Goal: Task Accomplishment & Management: Use online tool/utility

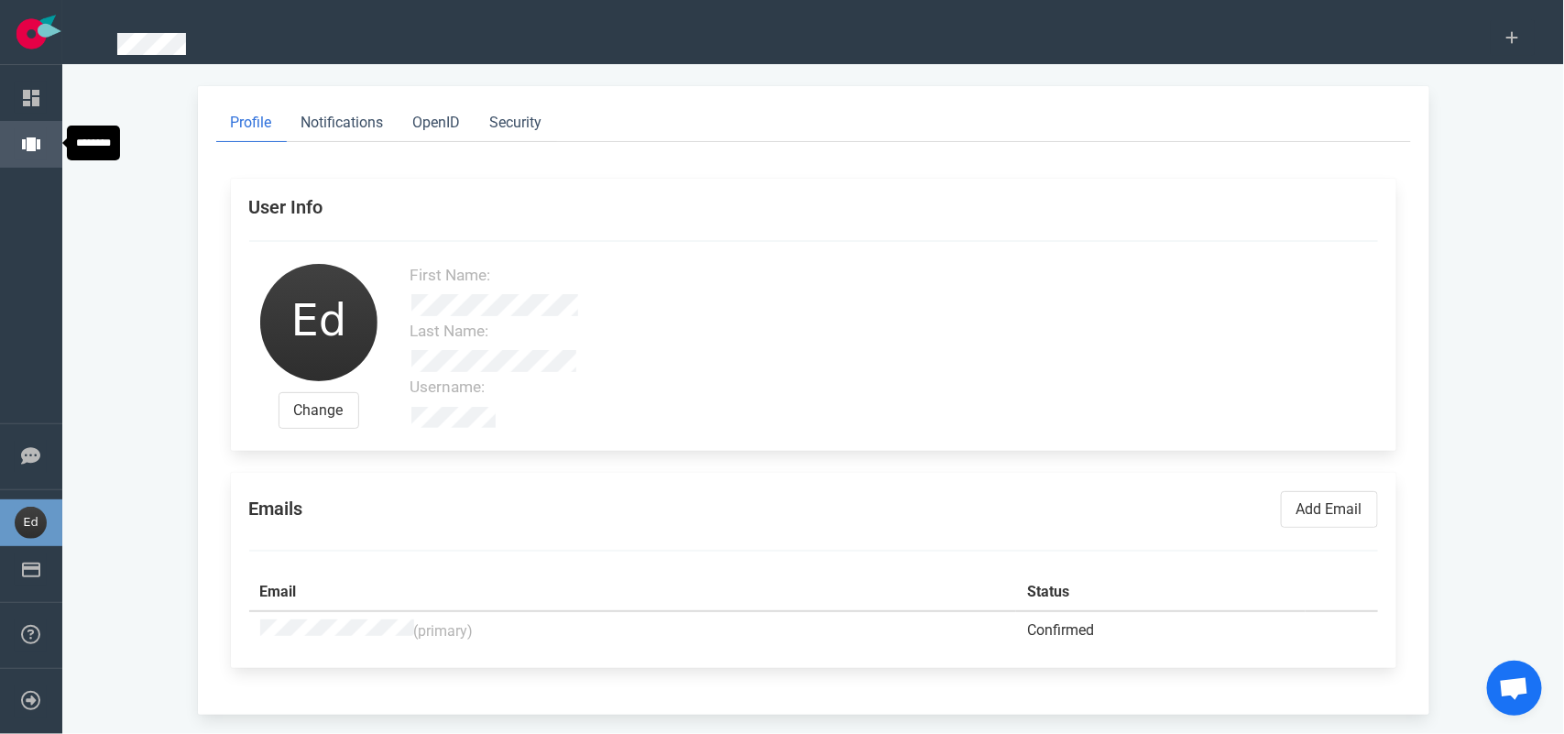
click at [56, 139] on link "Projects" at bounding box center [81, 144] width 51 height 16
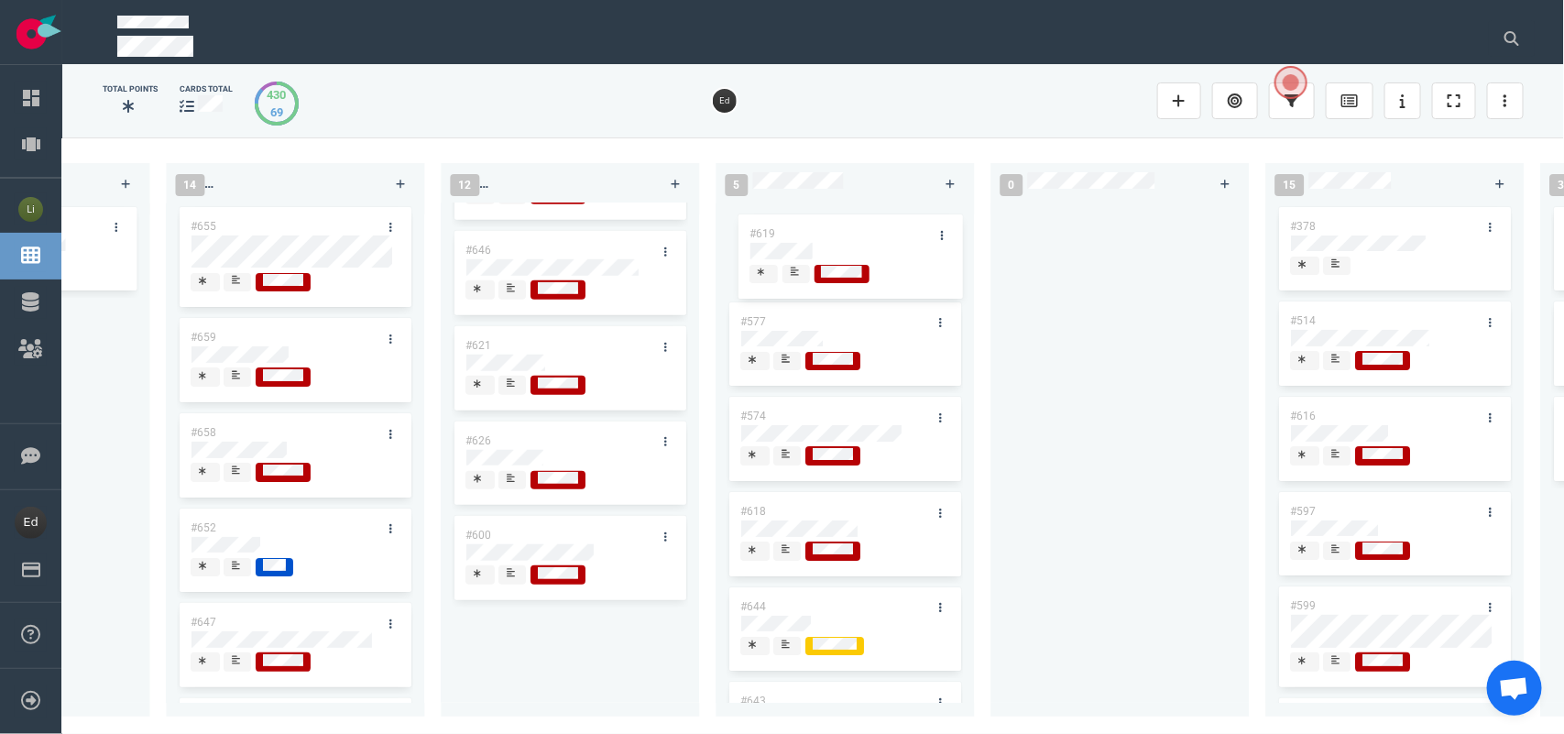
drag, startPoint x: 548, startPoint y: 629, endPoint x: 831, endPoint y: 243, distance: 479.1
click at [831, 243] on div "0 2 #662 #653 14 #661 #656 #641 #639 #634 #635 #608 #611 #602 3 #482 #390 #331 …" at bounding box center [812, 434] width 1501 height 595
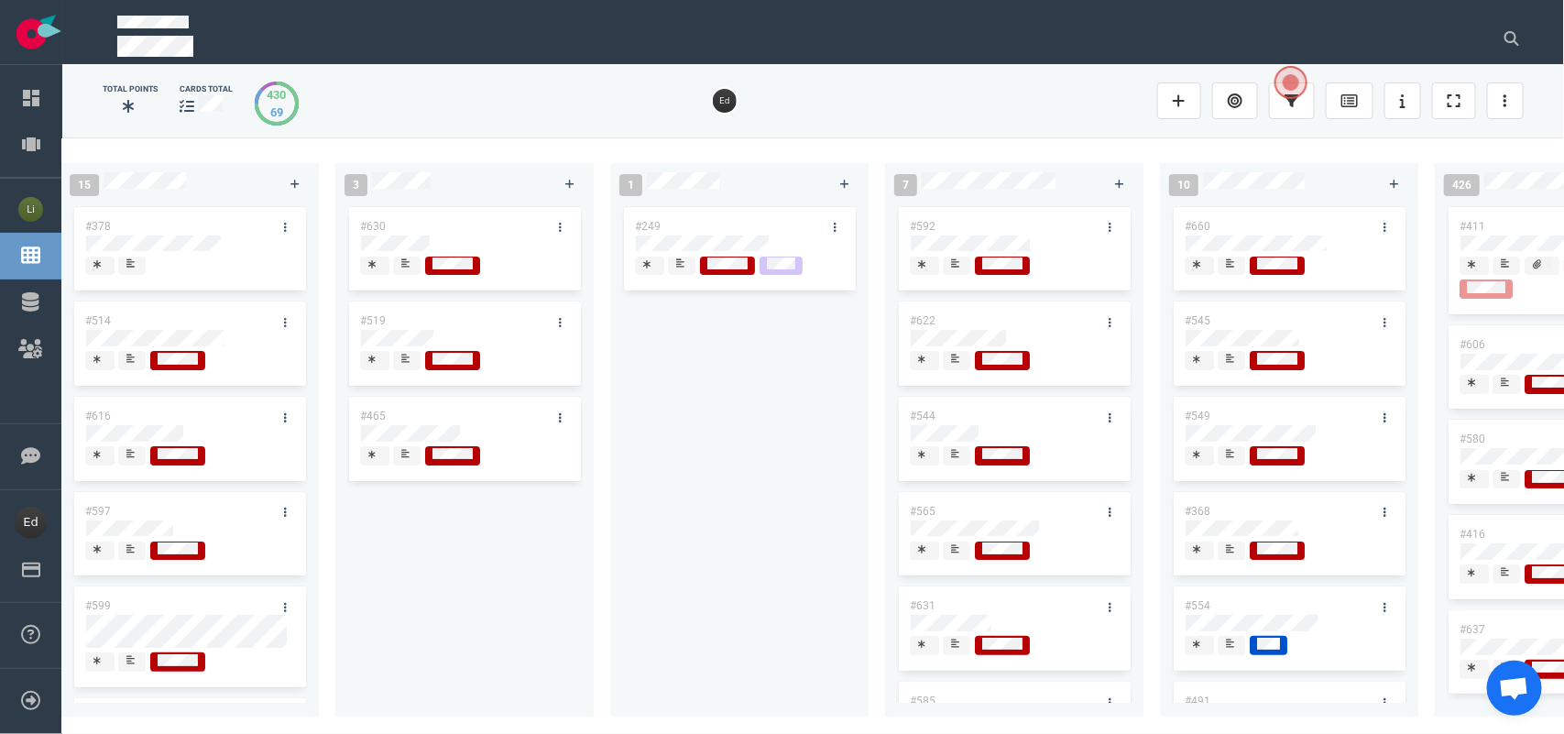
scroll to position [0, 2853]
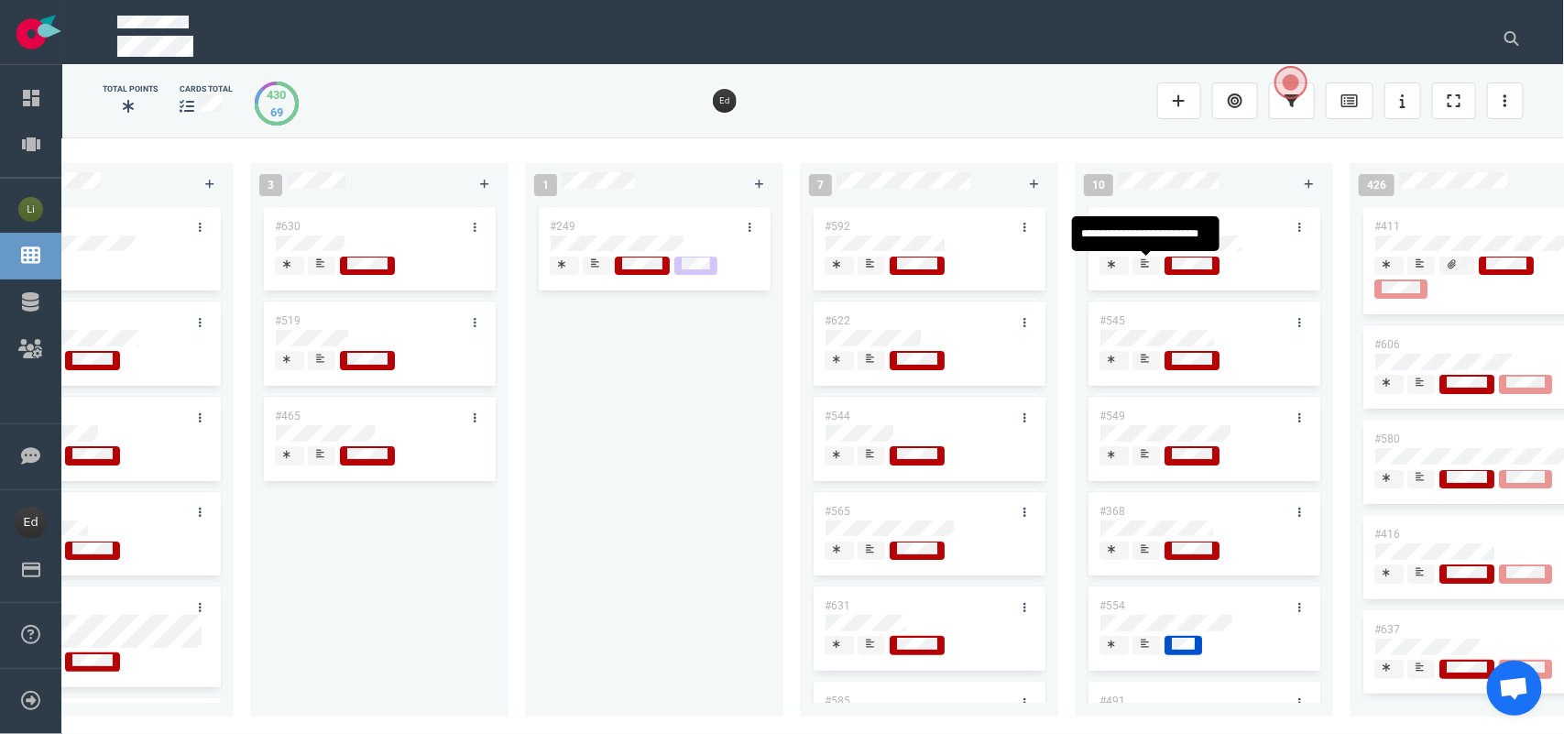
click at [1151, 271] on div at bounding box center [1145, 272] width 11 height 3
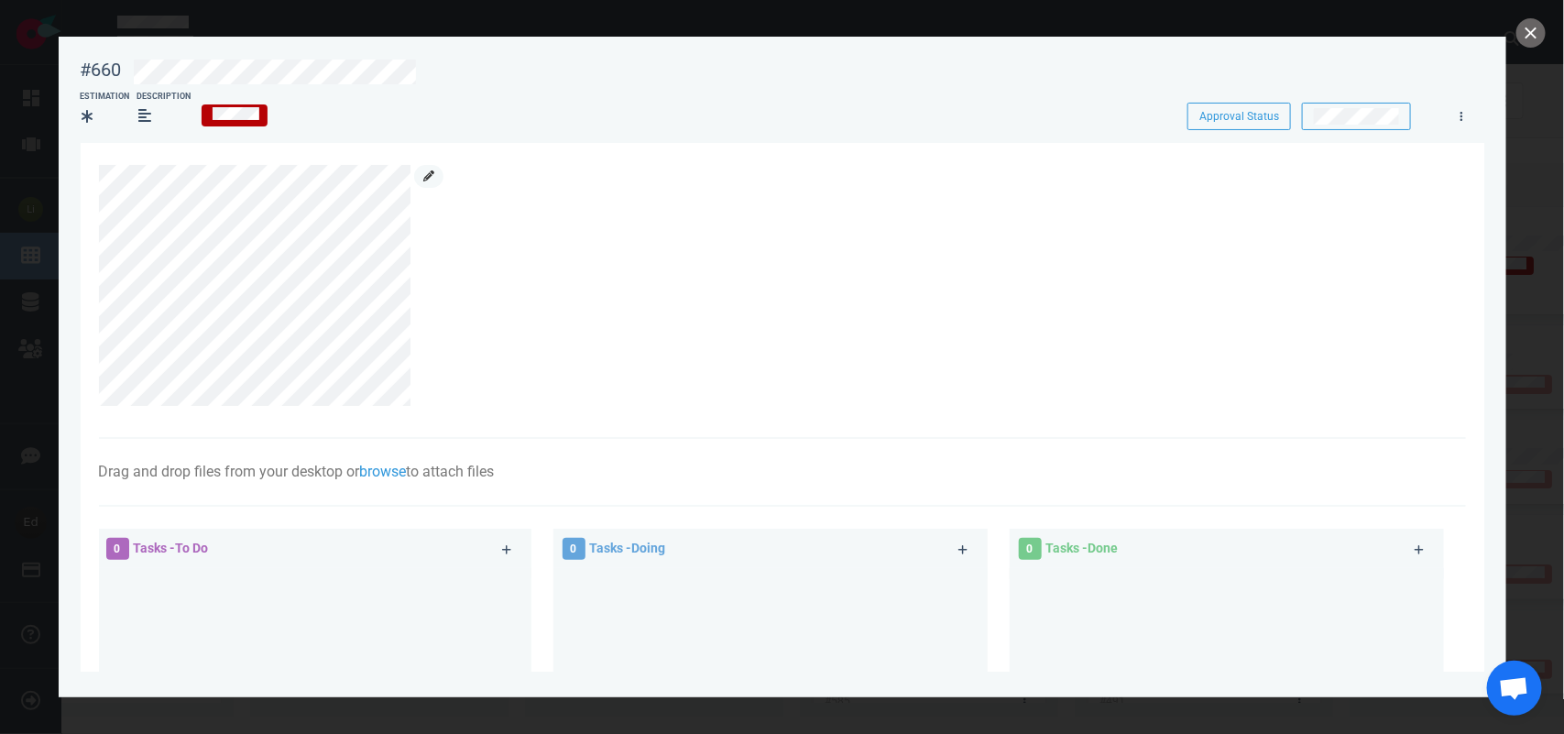
click at [423, 177] on icon at bounding box center [428, 175] width 11 height 11
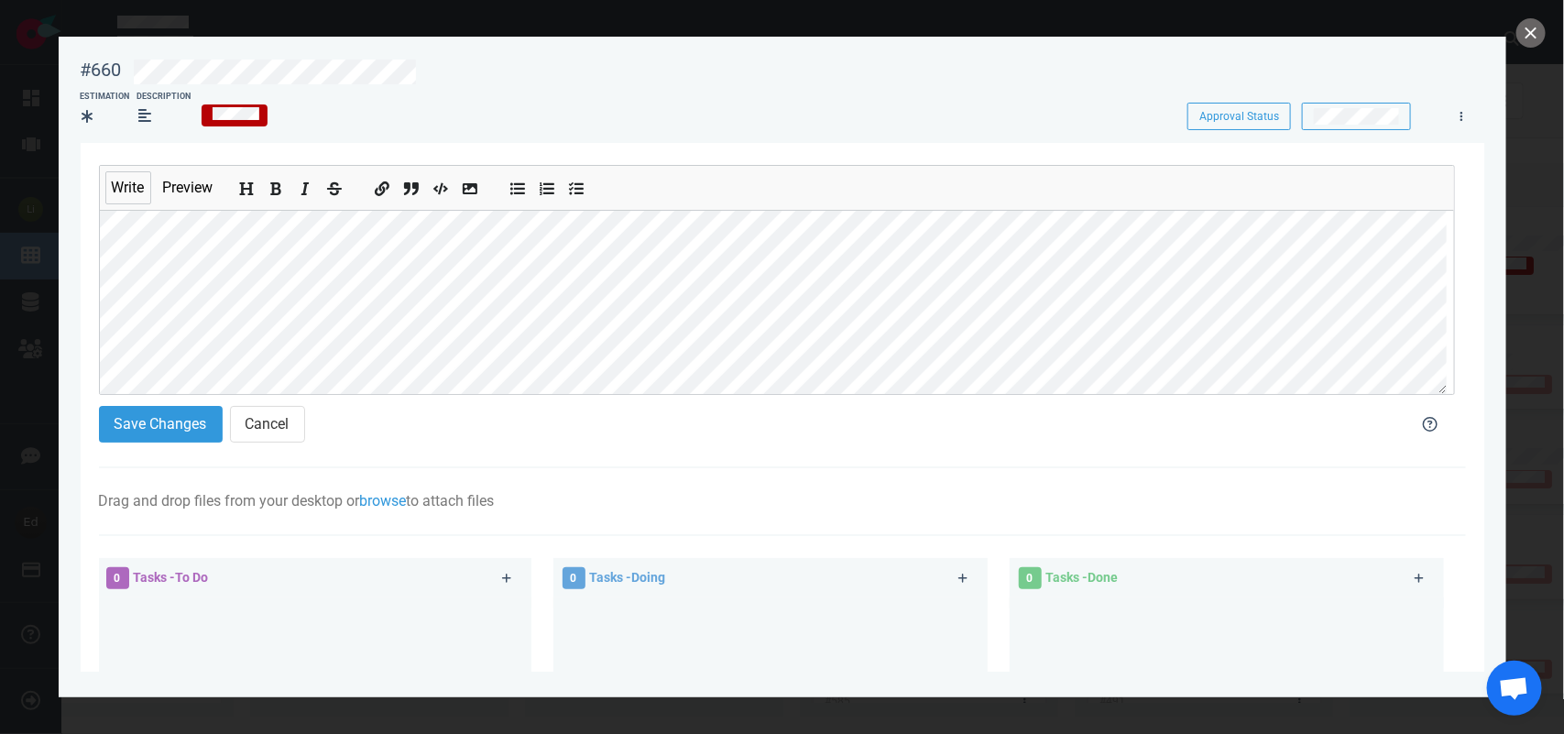
scroll to position [76, 0]
click at [73, 373] on section "#660 Approval Status Estimation Description Approval Status Write Preview Save …" at bounding box center [782, 360] width 1447 height 646
click at [286, 190] on button "Add bold text" at bounding box center [277, 185] width 24 height 20
click at [180, 429] on button "Save Changes" at bounding box center [161, 424] width 124 height 37
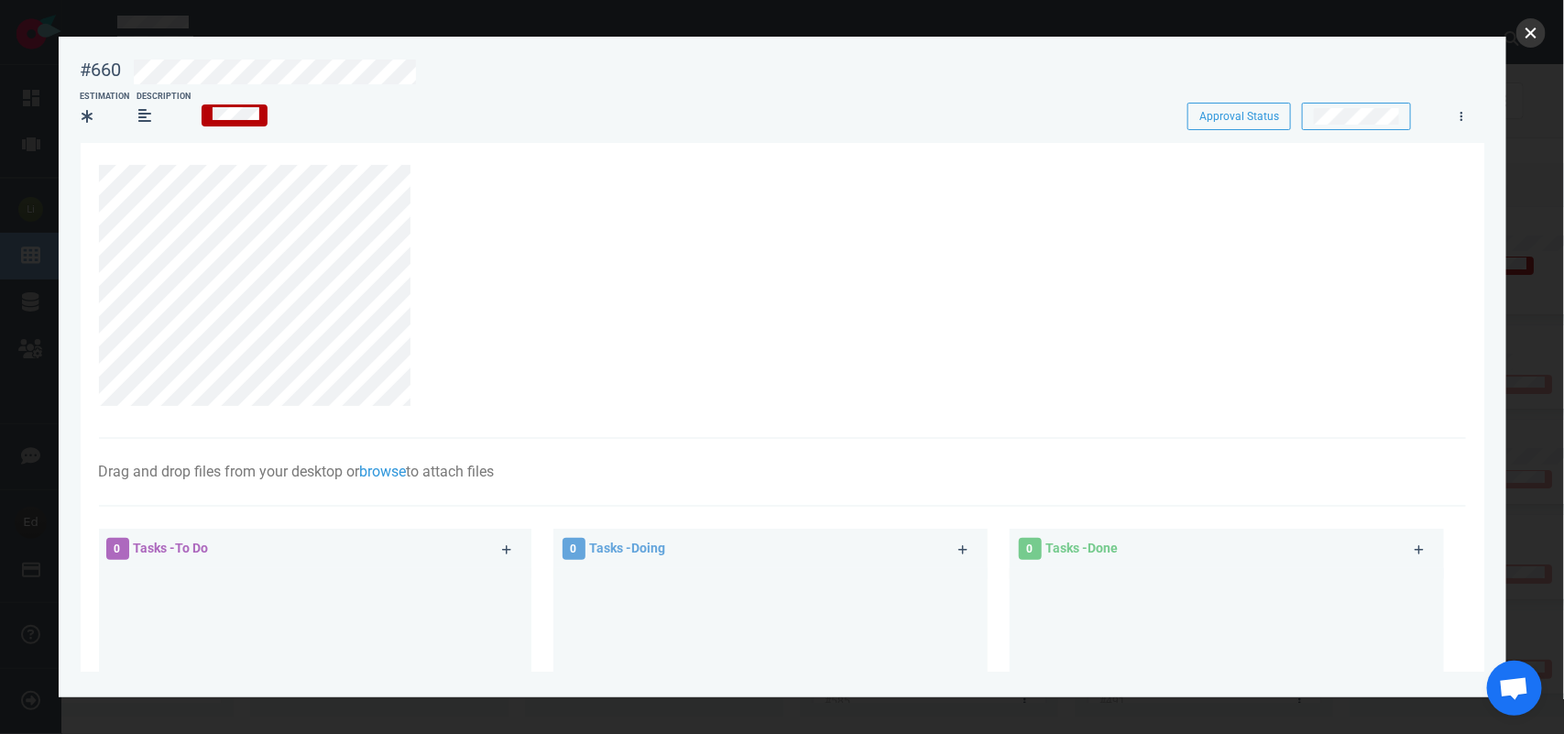
click at [1541, 38] on button "close" at bounding box center [1530, 32] width 29 height 29
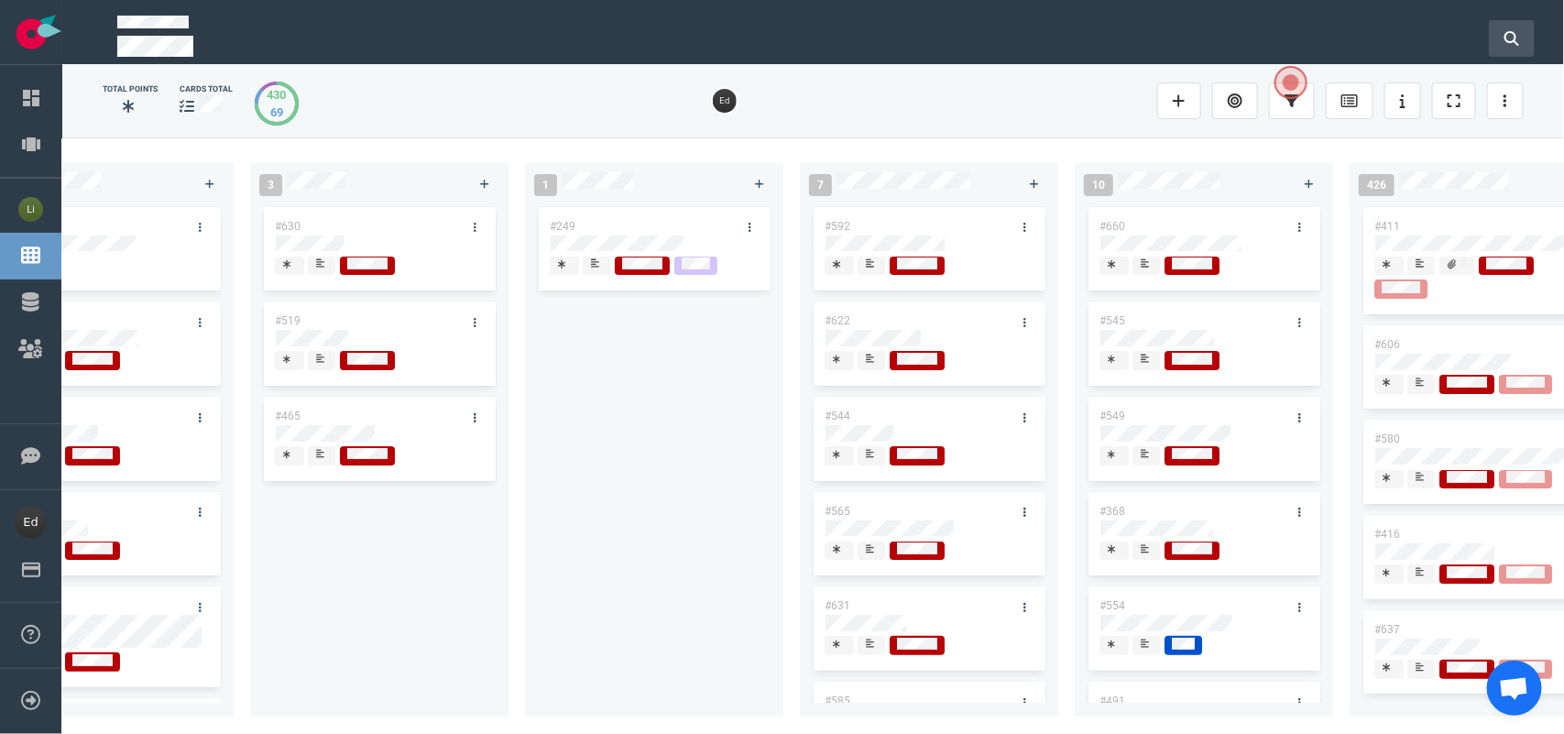
click at [1500, 25] on button at bounding box center [1512, 38] width 46 height 37
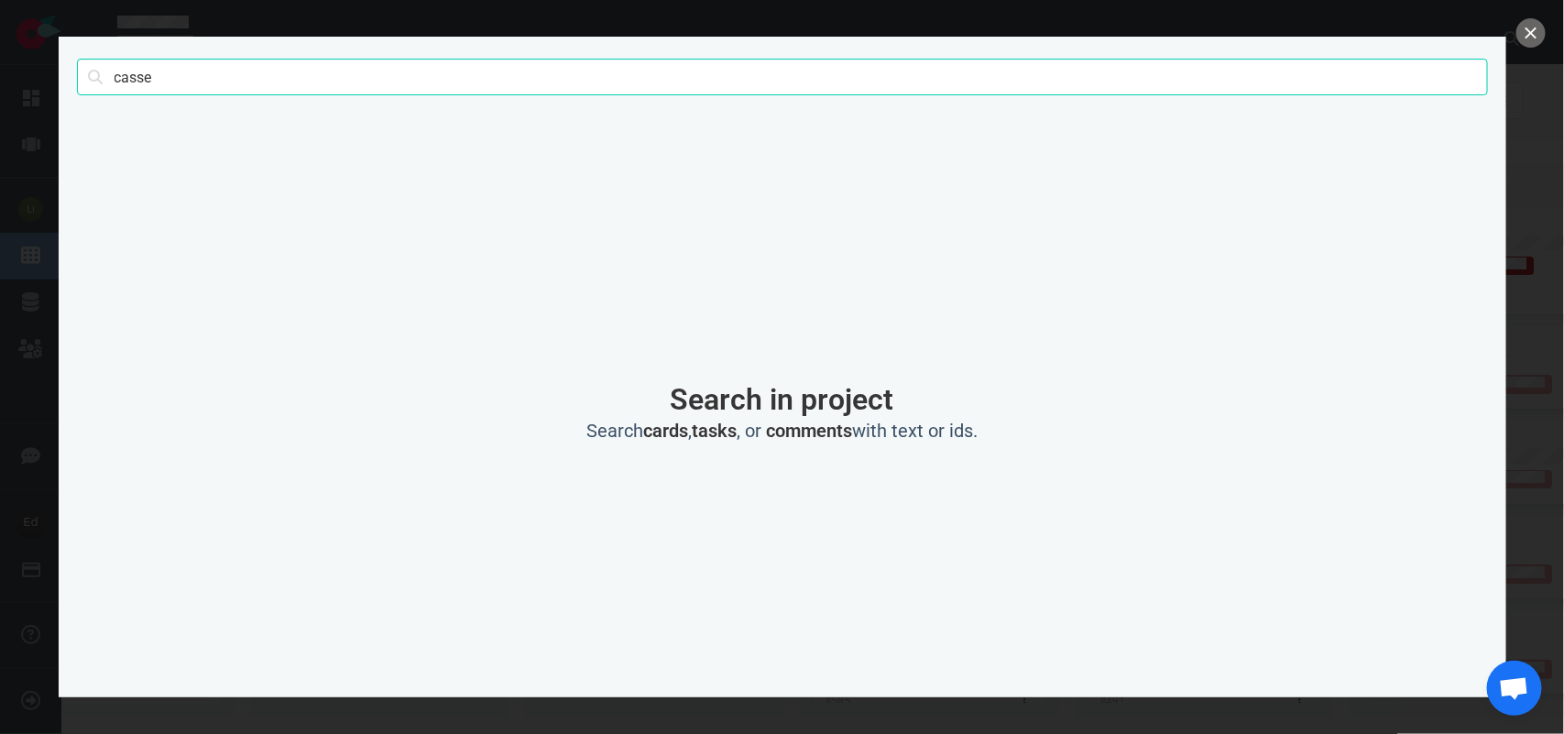
type input "casse"
click button "Search" at bounding box center [0, 0] width 0 height 0
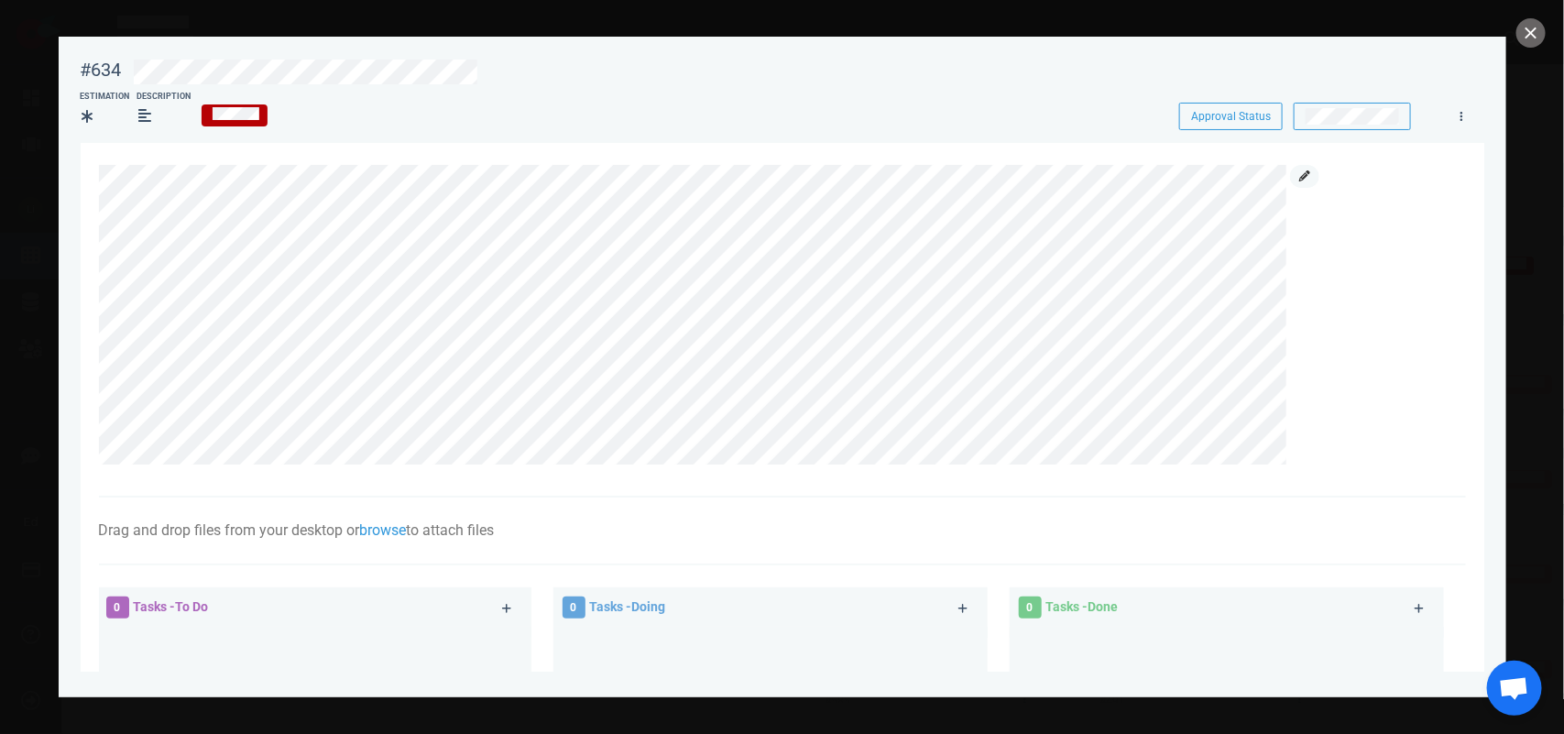
click at [1308, 172] on icon at bounding box center [1304, 175] width 11 height 11
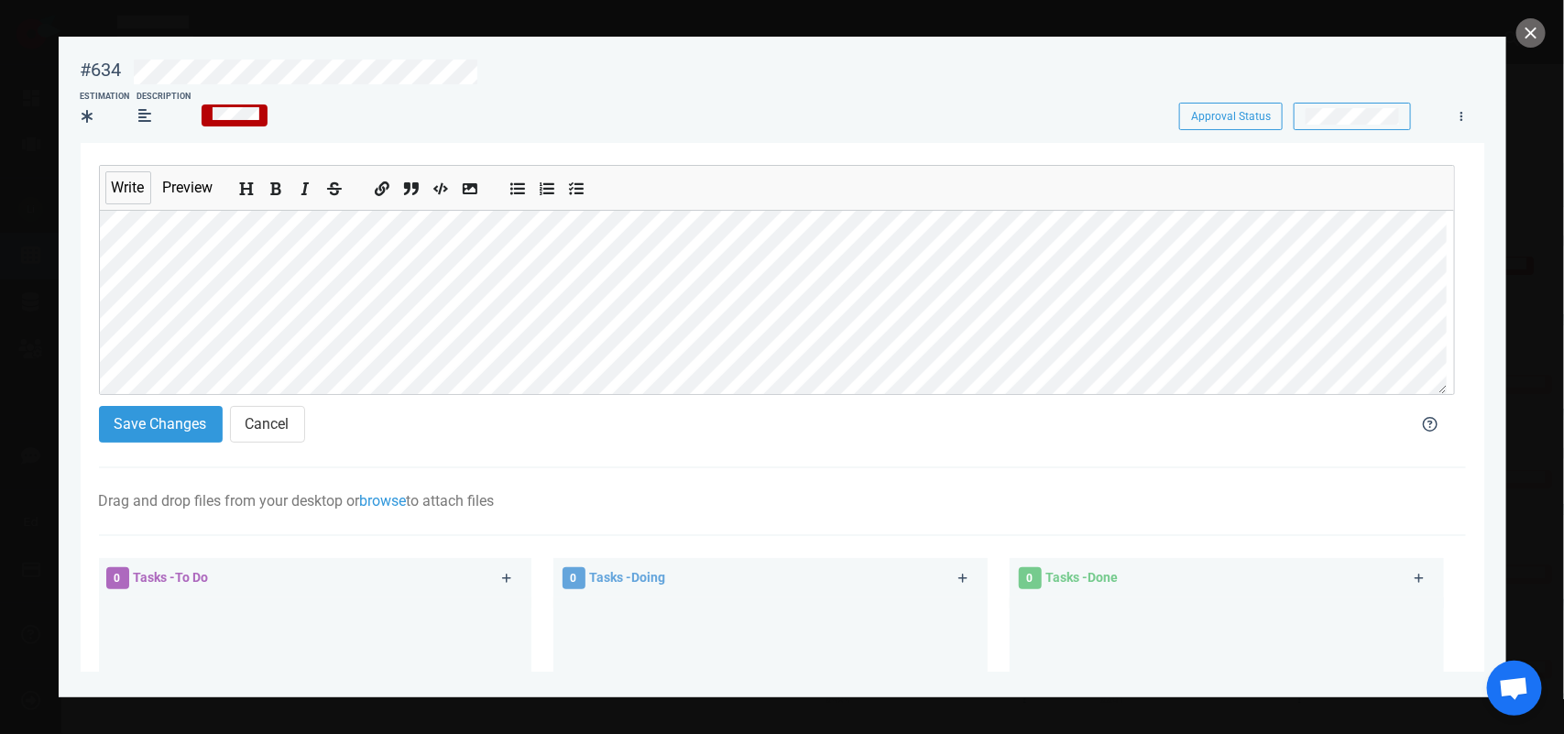
scroll to position [115, 0]
click at [153, 437] on button "Save Changes" at bounding box center [161, 424] width 124 height 37
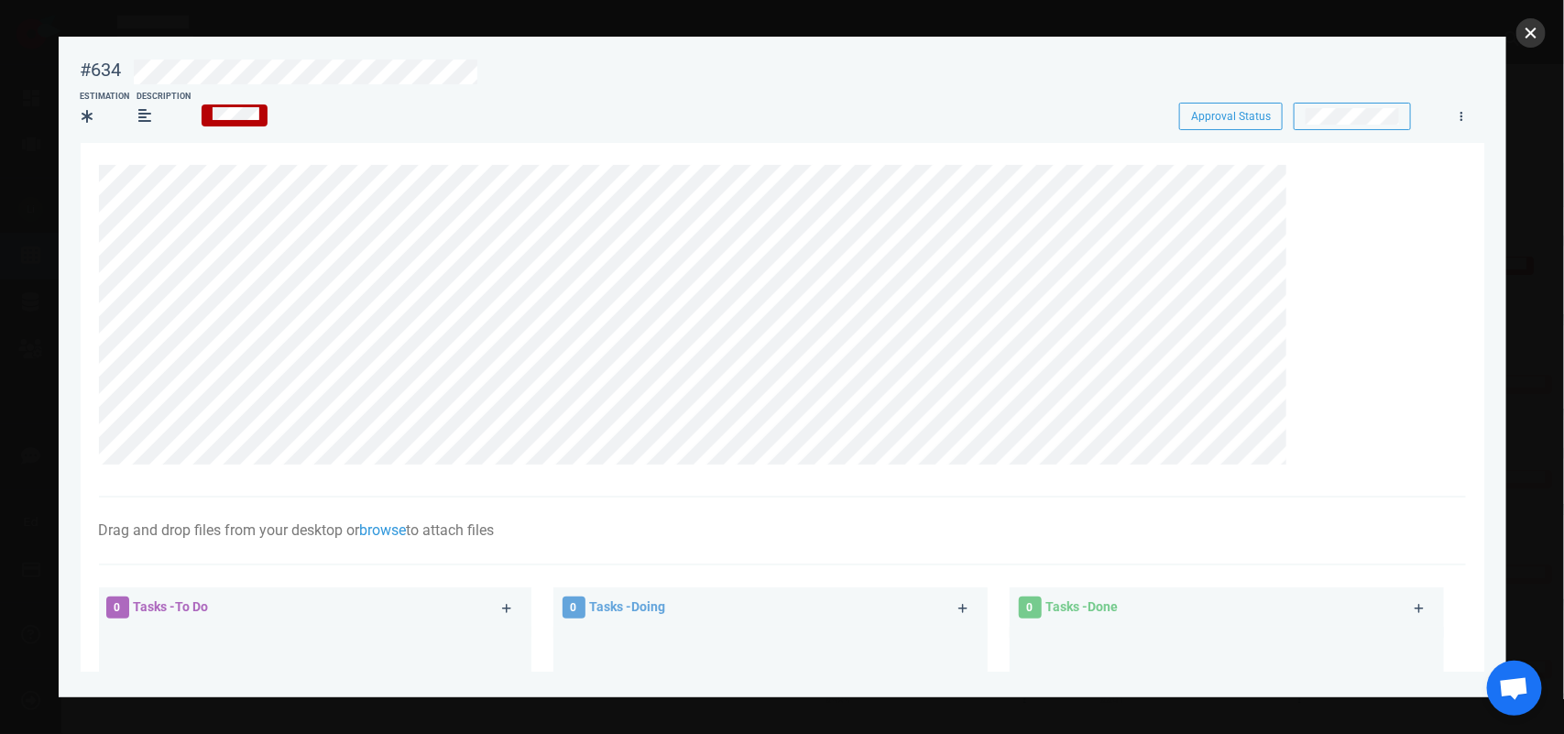
click at [1533, 32] on button "close" at bounding box center [1530, 32] width 29 height 29
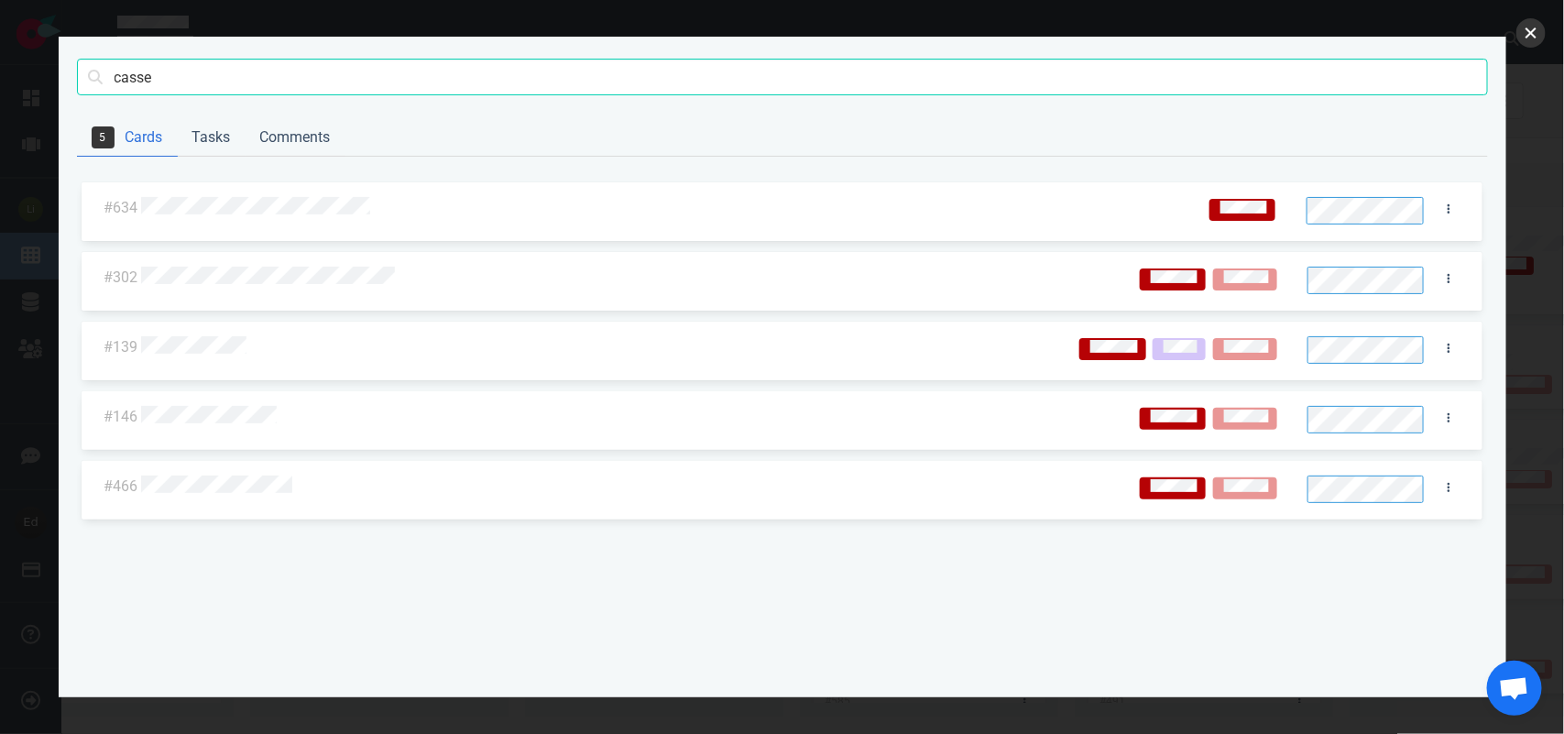
click at [1527, 33] on button "close" at bounding box center [1530, 32] width 29 height 29
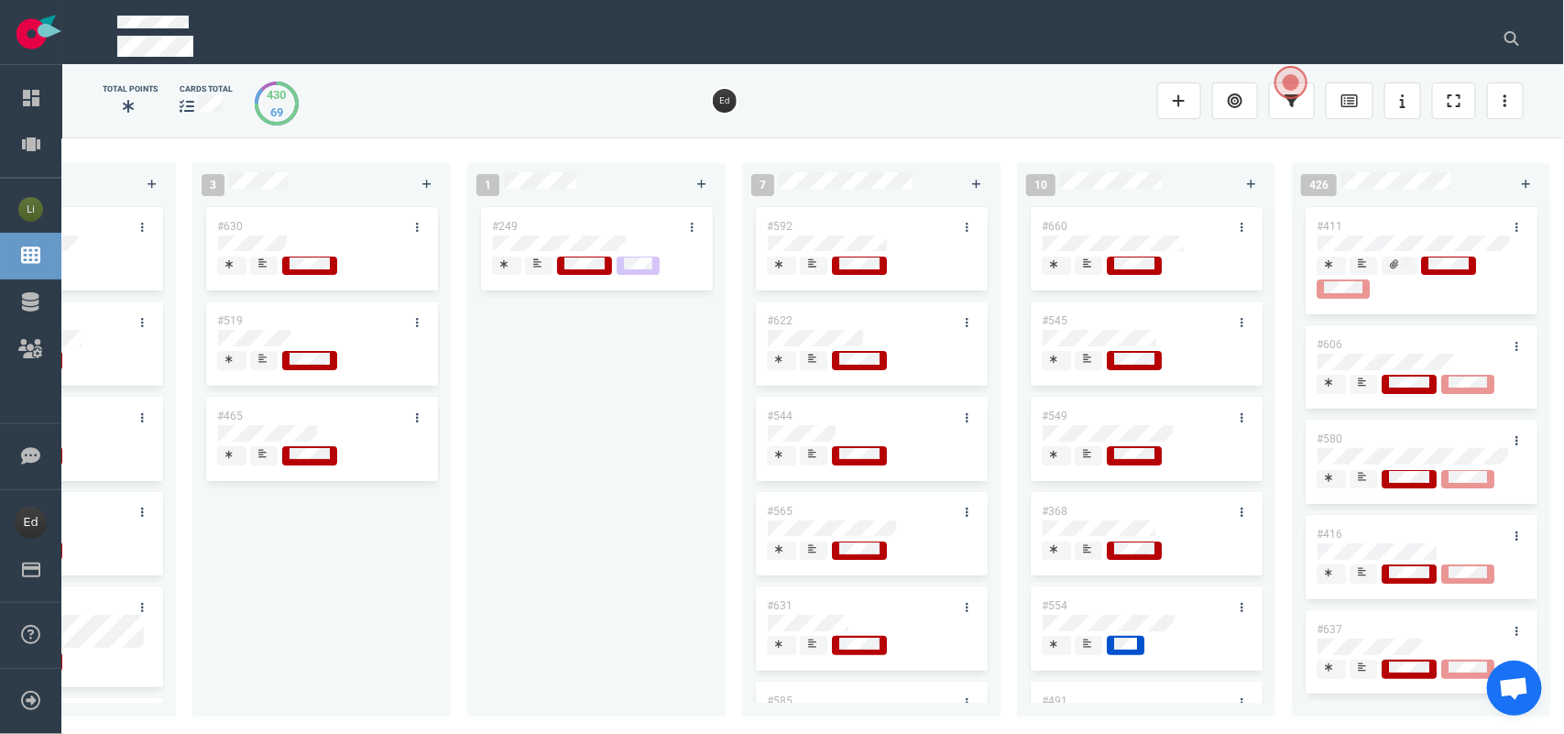
scroll to position [143, 0]
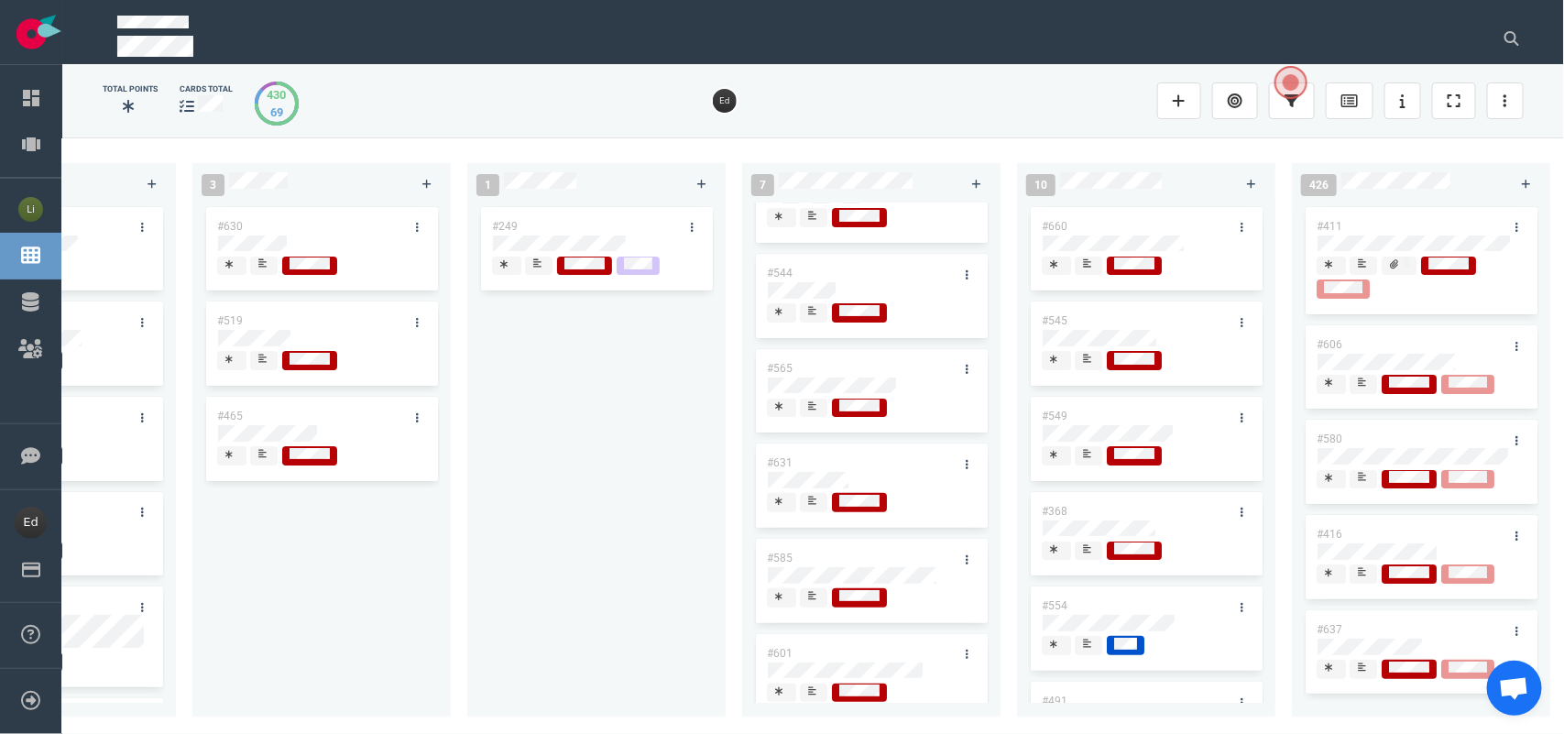
click at [823, 419] on div at bounding box center [871, 410] width 209 height 24
click at [813, 409] on icon at bounding box center [812, 405] width 8 height 8
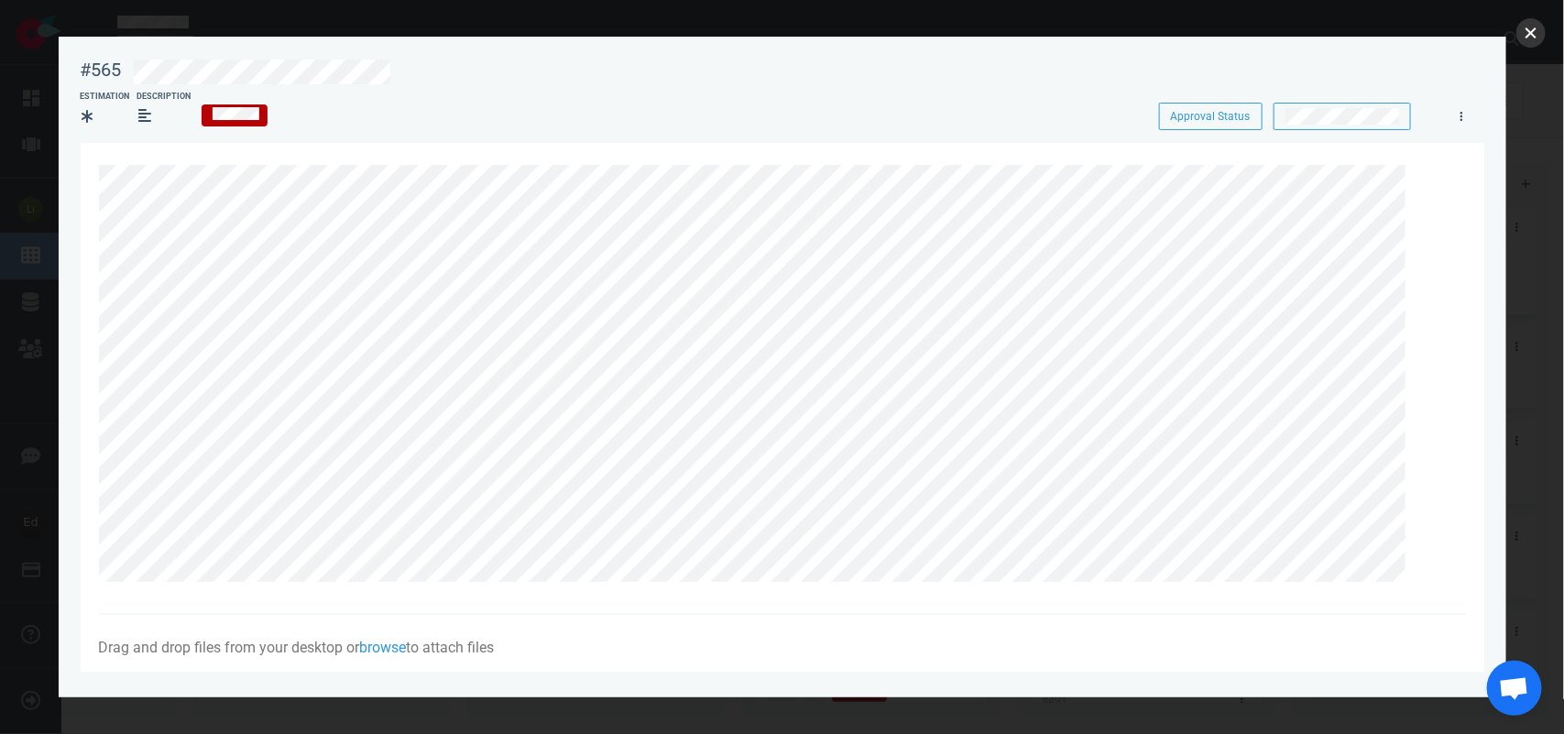
click at [1531, 33] on button "close" at bounding box center [1530, 32] width 29 height 29
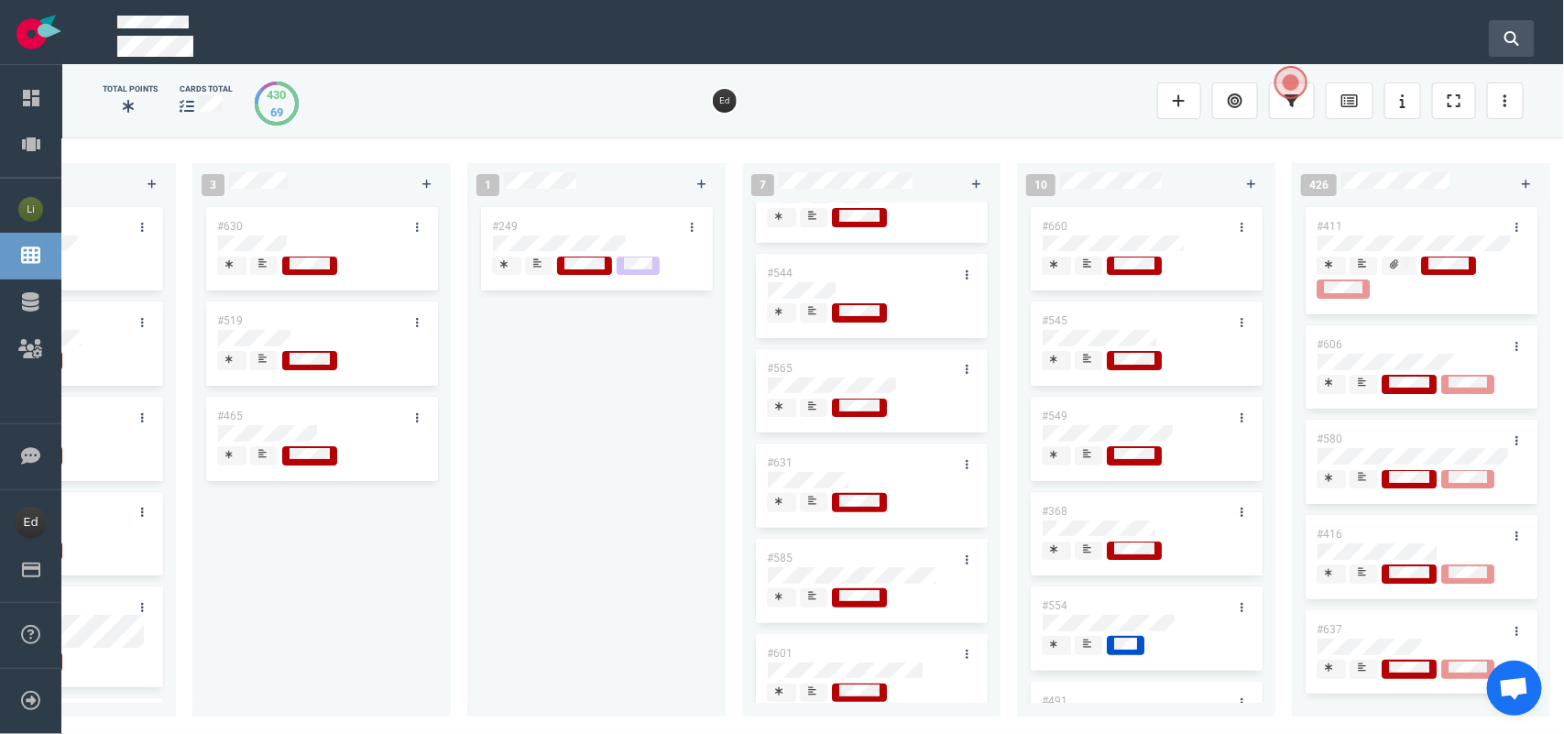
click at [1516, 31] on icon at bounding box center [1511, 38] width 15 height 15
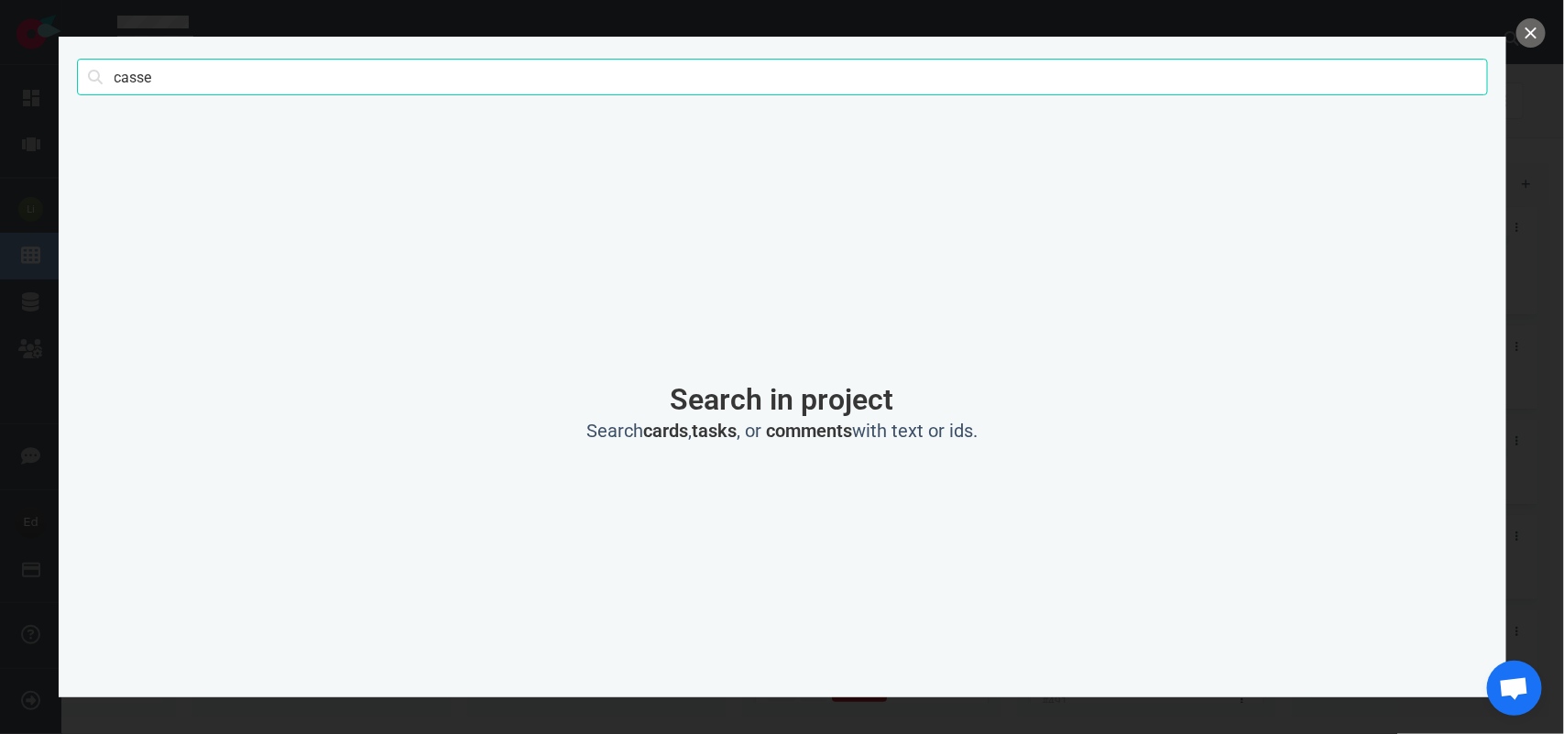
click at [147, 64] on input "casse" at bounding box center [782, 77] width 1411 height 37
type input "trione"
click button "Search" at bounding box center [0, 0] width 0 height 0
